Goal: Information Seeking & Learning: Learn about a topic

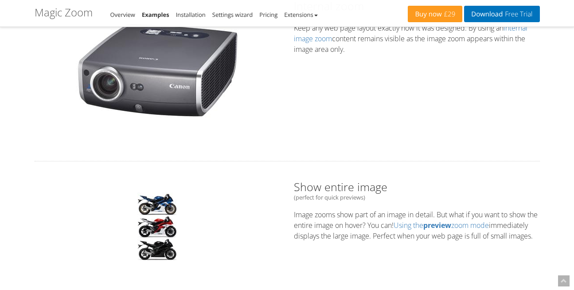
scroll to position [551, 0]
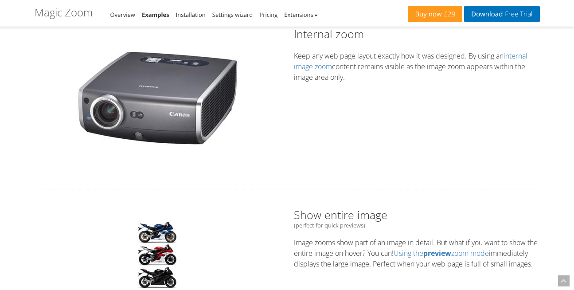
click at [153, 99] on img at bounding box center [157, 96] width 177 height 114
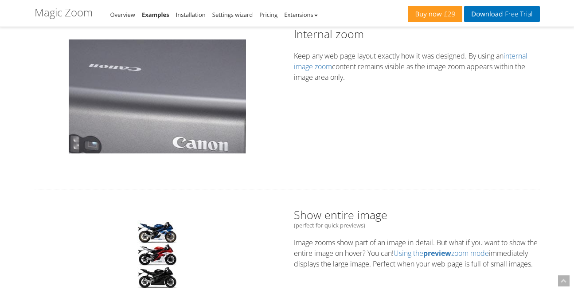
click at [164, 98] on img at bounding box center [157, 96] width 177 height 114
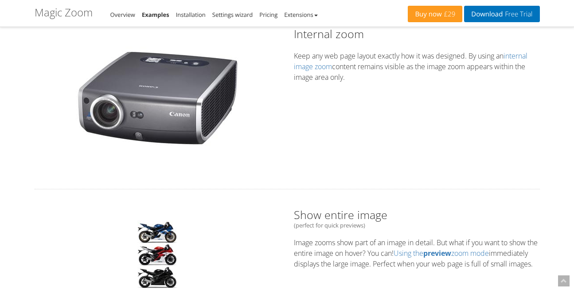
scroll to position [489, 0]
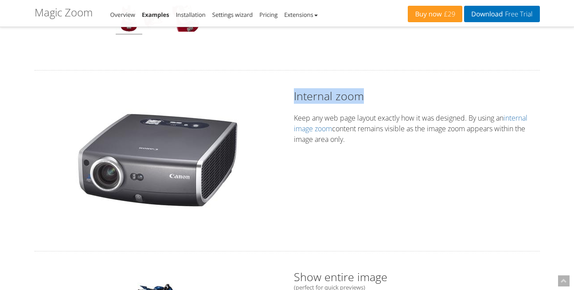
drag, startPoint x: 290, startPoint y: 97, endPoint x: 365, endPoint y: 97, distance: 74.5
click at [365, 97] on div "Internal zoom Keep any web page layout exactly how it was designed. By using an…" at bounding box center [416, 118] width 259 height 61
copy h2 "Internal zoom"
click at [474, 102] on h2 "Internal zoom" at bounding box center [417, 96] width 246 height 16
click at [322, 99] on h2 "Internal zoom" at bounding box center [417, 96] width 246 height 16
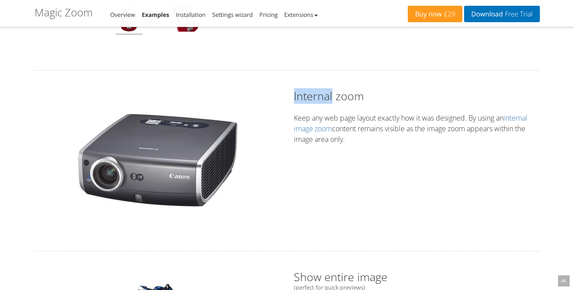
click at [322, 99] on h2 "Internal zoom" at bounding box center [417, 96] width 246 height 16
copy h2 "Internal zoom"
drag, startPoint x: 364, startPoint y: 136, endPoint x: 287, endPoint y: 92, distance: 88.7
click at [287, 92] on div "Internal zoom Keep any web page layout exactly how it was designed. By using an…" at bounding box center [416, 118] width 259 height 61
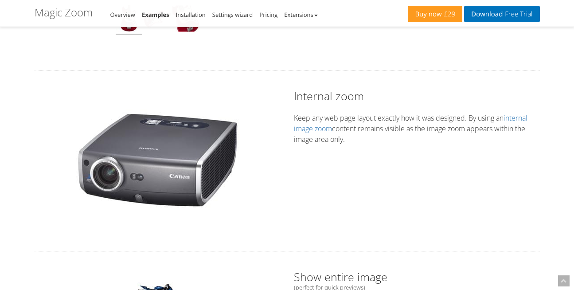
click at [296, 170] on div "Hover to zoom Internal zoom Keep any web page layout exactly how it was designe…" at bounding box center [287, 160] width 519 height 145
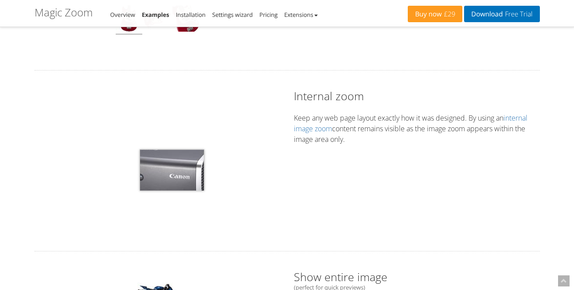
click at [172, 170] on img at bounding box center [157, 158] width 177 height 114
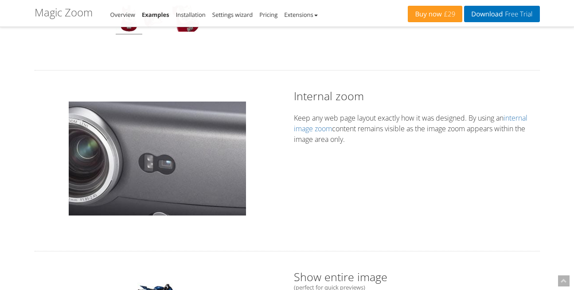
drag, startPoint x: 167, startPoint y: 200, endPoint x: 137, endPoint y: 173, distance: 40.2
click at [137, 173] on img at bounding box center [157, 158] width 177 height 114
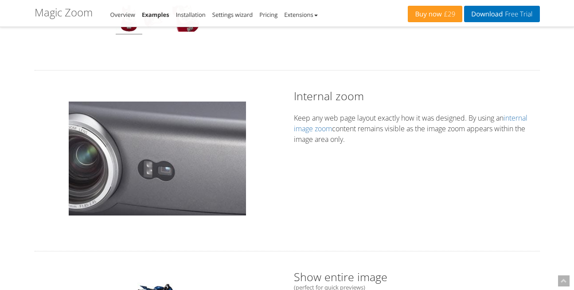
click at [137, 173] on img at bounding box center [157, 158] width 177 height 114
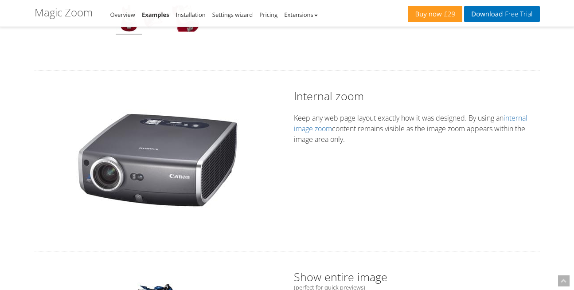
drag, startPoint x: 100, startPoint y: 181, endPoint x: -20, endPoint y: 87, distance: 151.8
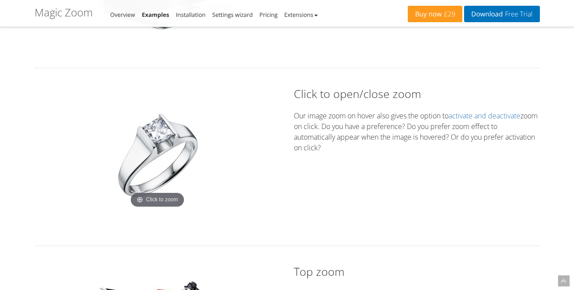
scroll to position [1461, 0]
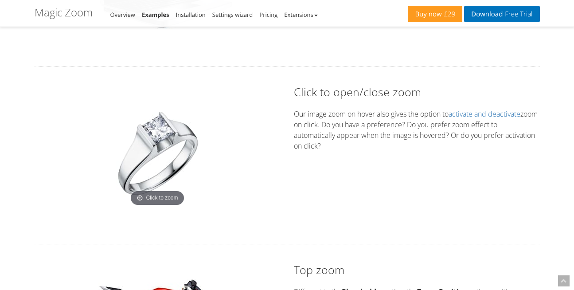
click at [160, 146] on img at bounding box center [157, 153] width 111 height 111
click at [167, 152] on img at bounding box center [157, 153] width 111 height 111
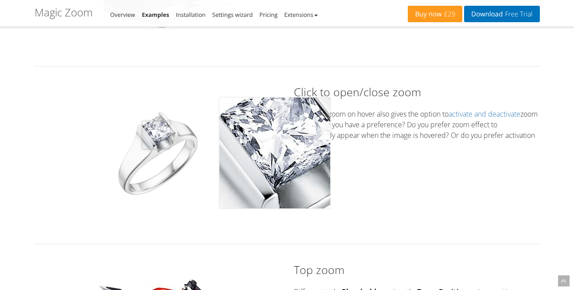
click at [156, 135] on img at bounding box center [157, 153] width 111 height 111
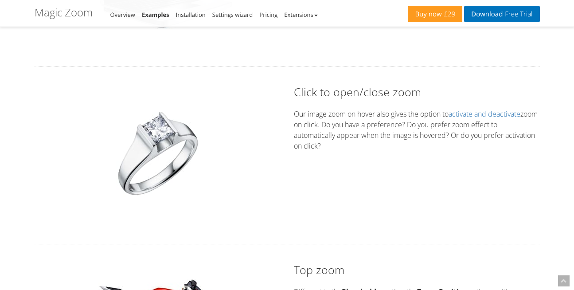
click at [137, 164] on img at bounding box center [157, 153] width 111 height 111
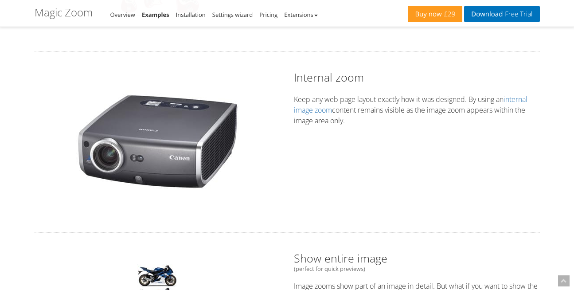
scroll to position [506, 0]
